Goal: Task Accomplishment & Management: Manage account settings

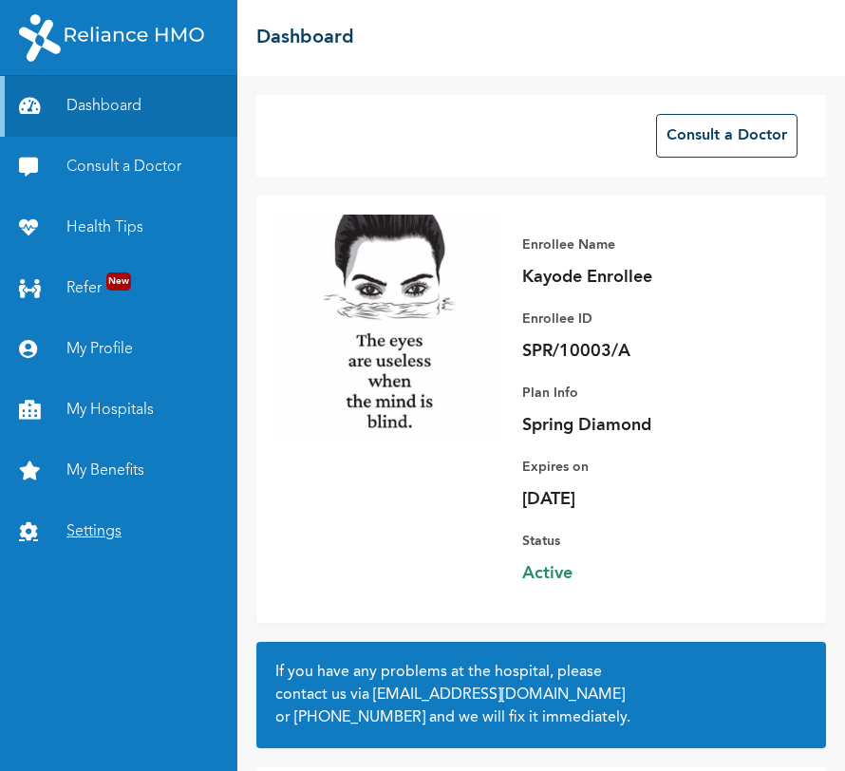
click at [95, 534] on link "Settings" at bounding box center [118, 531] width 237 height 61
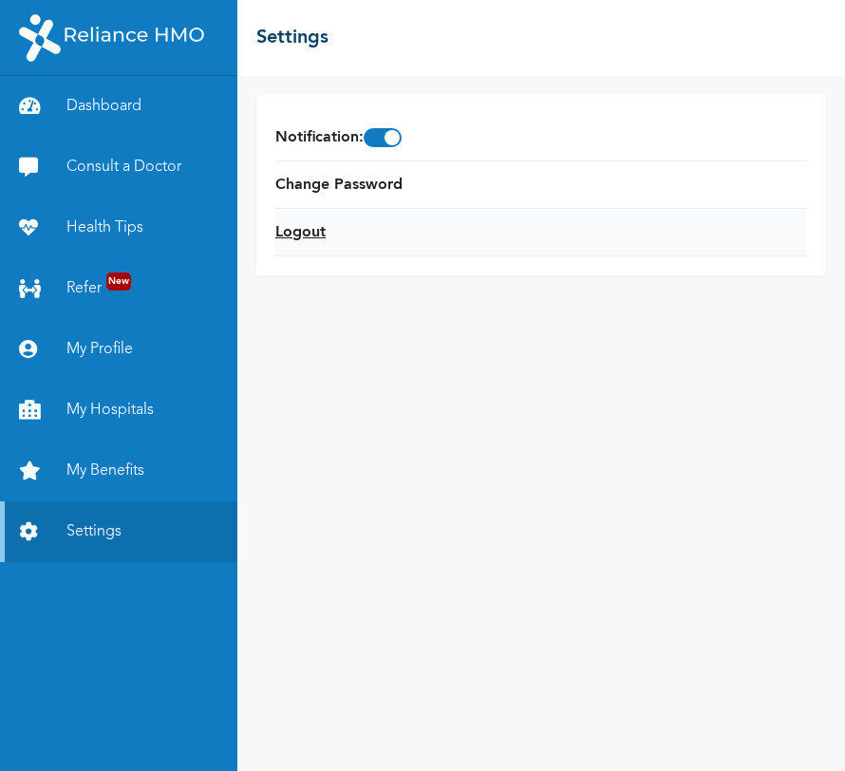
click at [307, 228] on link "Logout" at bounding box center [300, 232] width 50 height 23
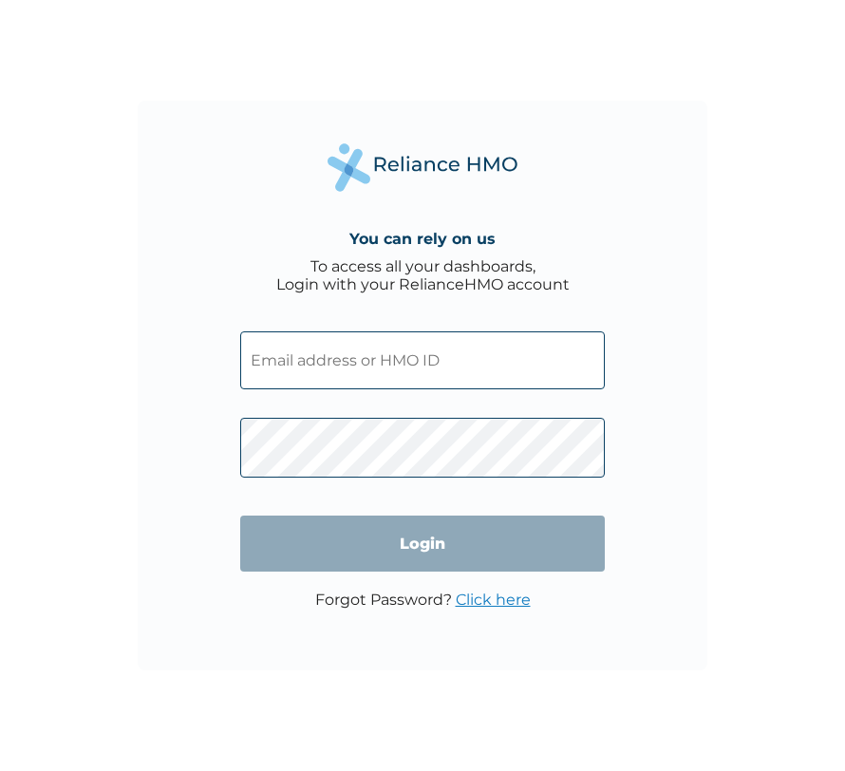
click at [352, 356] on input "text" at bounding box center [422, 360] width 365 height 58
type input "SPR/10003/A"
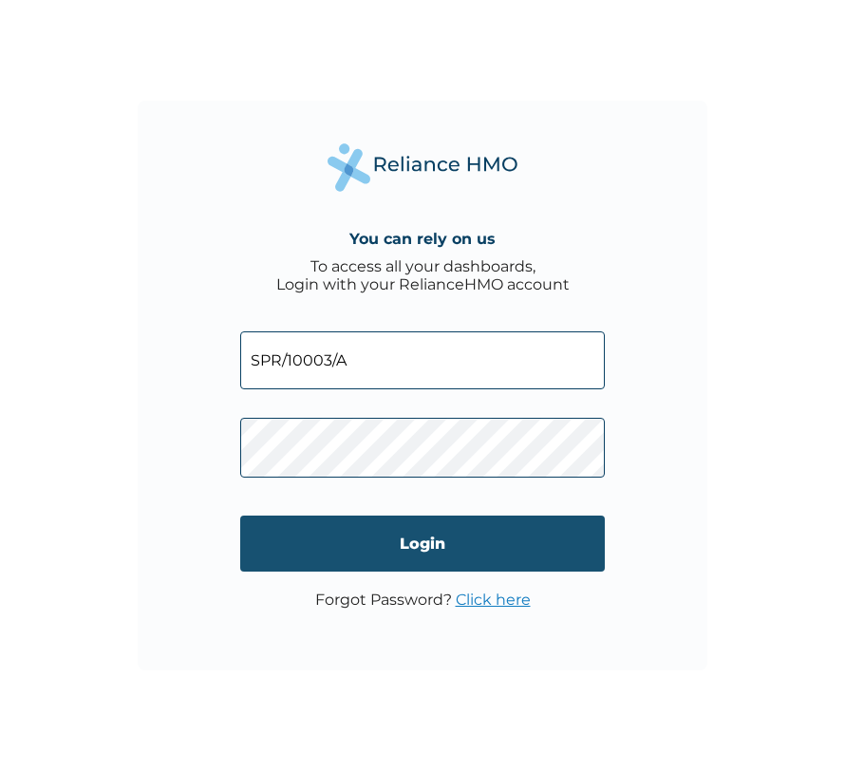
click at [392, 549] on input "Login" at bounding box center [422, 544] width 365 height 56
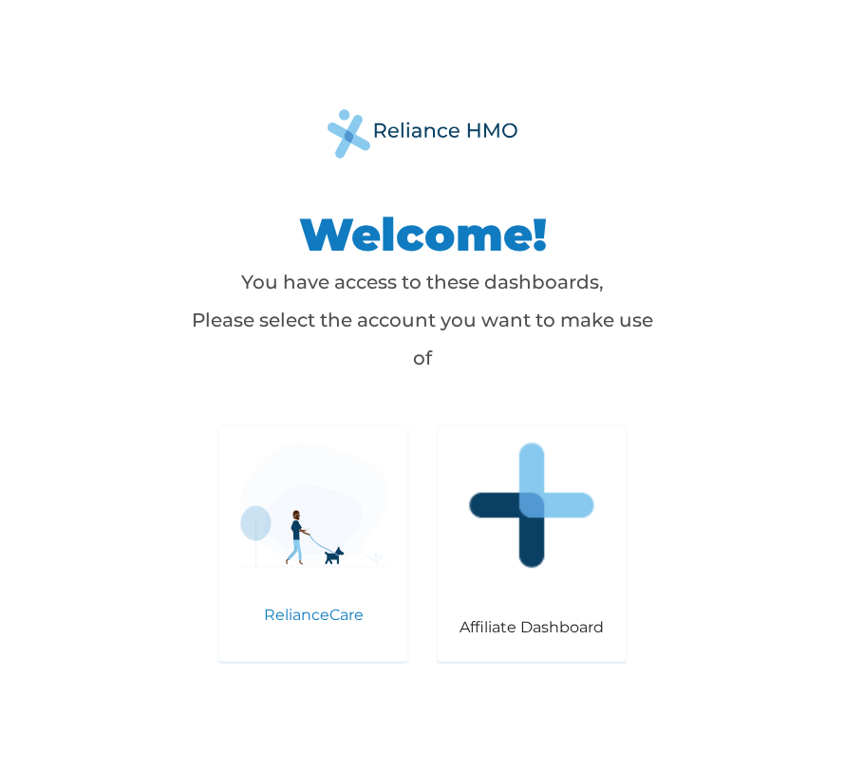
click at [314, 620] on p "RelianceCare" at bounding box center [313, 615] width 150 height 18
